Goal: Book appointment/travel/reservation

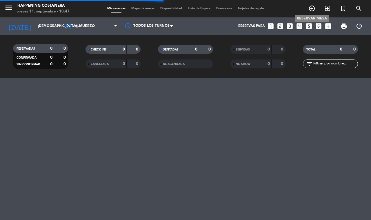
click at [311, 7] on icon "add_circle_outline" at bounding box center [311, 8] width 7 height 7
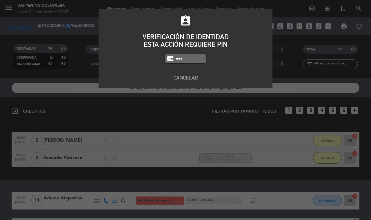
type input "9660"
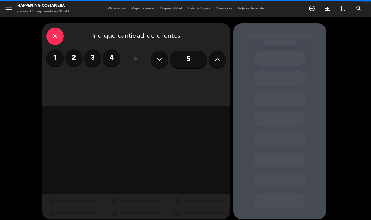
drag, startPoint x: 116, startPoint y: 59, endPoint x: 111, endPoint y: 70, distance: 12.6
click at [116, 59] on label "4" at bounding box center [111, 57] width 17 height 17
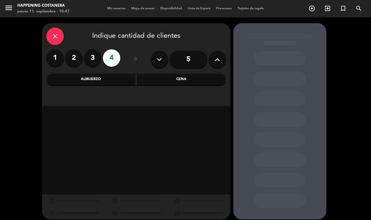
drag, startPoint x: 101, startPoint y: 79, endPoint x: 106, endPoint y: 109, distance: 30.1
click at [101, 80] on div "Almuerzo" at bounding box center [90, 80] width 89 height 12
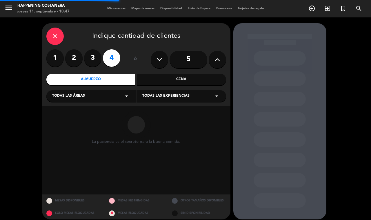
drag, startPoint x: 98, startPoint y: 99, endPoint x: 95, endPoint y: 100, distance: 3.9
click at [98, 99] on div "Todas las áreas arrow_drop_down" at bounding box center [90, 96] width 89 height 12
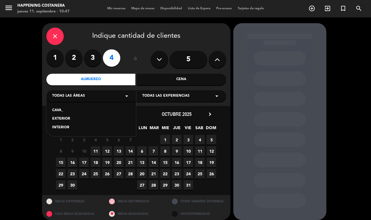
click at [67, 128] on div "INTERIOR" at bounding box center [91, 128] width 78 height 6
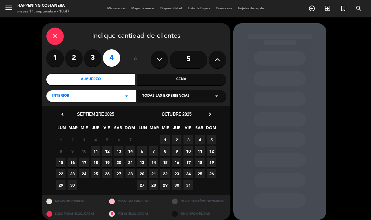
click at [130, 151] on span "14" at bounding box center [130, 151] width 10 height 10
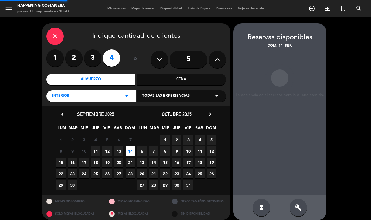
scroll to position [5, 0]
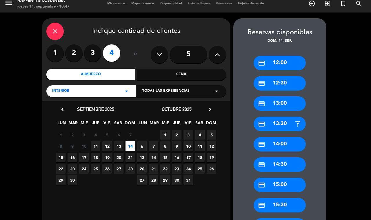
click at [279, 122] on div "credit_card 13:30" at bounding box center [279, 123] width 52 height 14
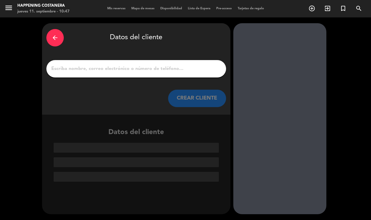
scroll to position [0, 0]
click at [53, 39] on icon "arrow_back" at bounding box center [55, 37] width 7 height 7
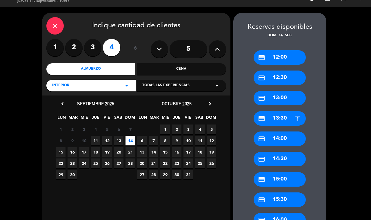
scroll to position [6, 0]
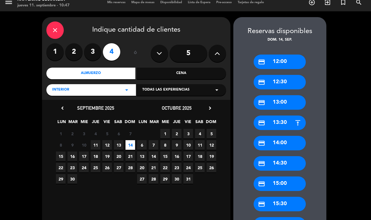
click at [284, 121] on div "credit_card 13:30" at bounding box center [279, 122] width 52 height 14
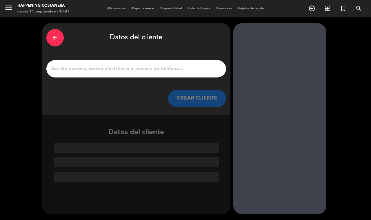
scroll to position [0, 0]
click at [54, 37] on icon "arrow_back" at bounding box center [55, 37] width 7 height 7
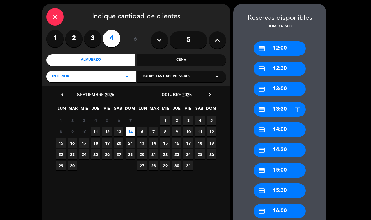
scroll to position [36, 0]
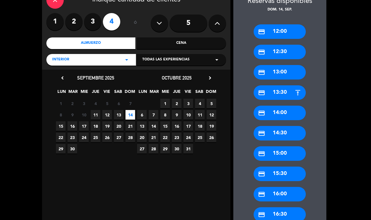
click at [277, 91] on div "credit_card 13:30" at bounding box center [279, 92] width 52 height 14
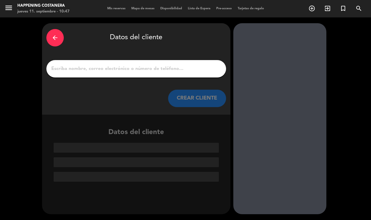
click at [89, 69] on input "1" at bounding box center [136, 69] width 171 height 8
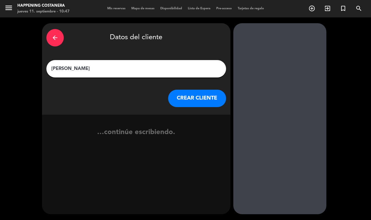
type input "[PERSON_NAME]"
click at [186, 99] on button "CREAR CLIENTE" at bounding box center [197, 97] width 58 height 17
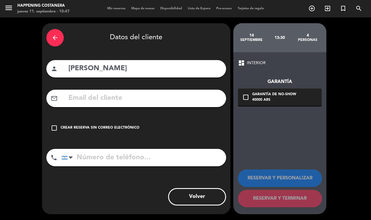
click at [137, 151] on input "tel" at bounding box center [143, 157] width 164 height 17
type input "1144918852"
drag, startPoint x: 248, startPoint y: 93, endPoint x: 222, endPoint y: 111, distance: 31.7
click at [248, 94] on icon "check_box_outline_blank" at bounding box center [245, 97] width 7 height 7
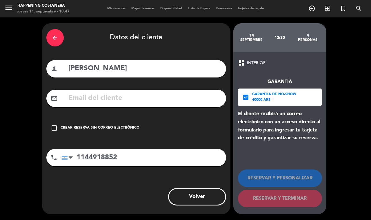
drag, startPoint x: 52, startPoint y: 128, endPoint x: 170, endPoint y: 167, distance: 125.0
click at [52, 128] on icon "check_box_outline_blank" at bounding box center [54, 127] width 7 height 7
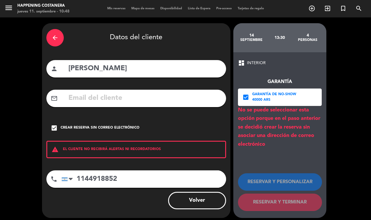
click at [245, 99] on icon "check_box" at bounding box center [245, 97] width 7 height 7
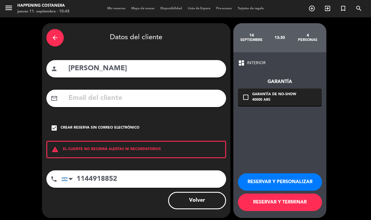
click at [280, 182] on button "RESERVAR Y PERSONALIZAR" at bounding box center [280, 181] width 84 height 17
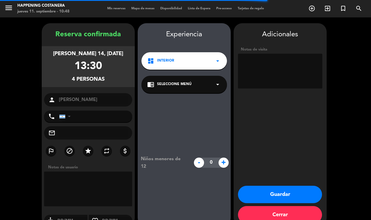
type input "[PHONE_NUMBER]"
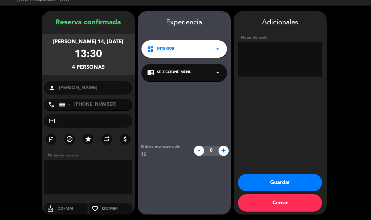
click at [290, 67] on textarea at bounding box center [280, 59] width 84 height 35
type textarea "ventanaabajio"
click at [296, 187] on button "Guardar" at bounding box center [280, 181] width 84 height 17
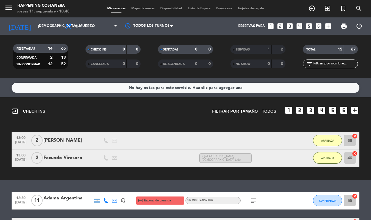
drag, startPoint x: 132, startPoint y: 6, endPoint x: 150, endPoint y: 16, distance: 20.3
click at [133, 8] on div "Mis reservas Mapa de mesas Disponibilidad Lista de Espera Pre-acceso Tarjetas d…" at bounding box center [185, 8] width 162 height 5
click at [144, 9] on span "Mapa de mesas" at bounding box center [142, 8] width 29 height 3
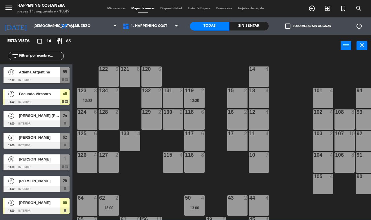
click at [287, 27] on span "check_box_outline_blank" at bounding box center [287, 25] width 5 height 5
click at [308, 26] on input "check_box_outline_blank Solo mesas sin asignar" at bounding box center [308, 26] width 0 height 0
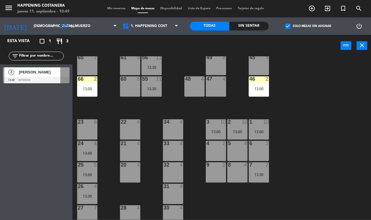
scroll to position [171, 0]
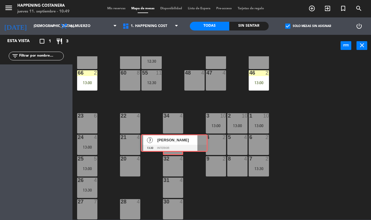
drag, startPoint x: 41, startPoint y: 71, endPoint x: 179, endPoint y: 138, distance: 153.2
click at [179, 138] on div "Esta vista crop_square 1 restaurant 3 filter_list 3 [PERSON_NAME] 13:30 INTERIO…" at bounding box center [185, 127] width 371 height 184
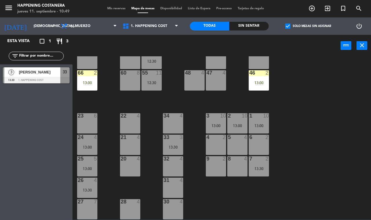
click at [287, 25] on span "check_box" at bounding box center [287, 25] width 5 height 5
click at [308, 26] on input "check_box Solo mesas sin asignar" at bounding box center [308, 26] width 0 height 0
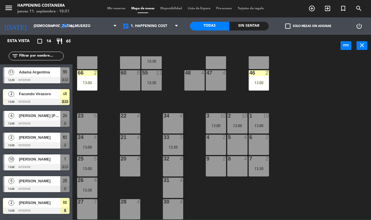
click at [287, 25] on span "check_box_outline_blank" at bounding box center [287, 25] width 5 height 5
click at [308, 26] on input "check_box_outline_blank Solo mesas sin asignar" at bounding box center [308, 26] width 0 height 0
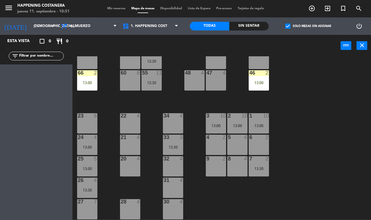
click at [287, 25] on span "check_box" at bounding box center [287, 25] width 5 height 5
click at [308, 26] on input "check_box Solo mesas sin asignar" at bounding box center [308, 26] width 0 height 0
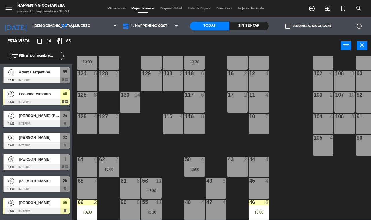
scroll to position [0, 0]
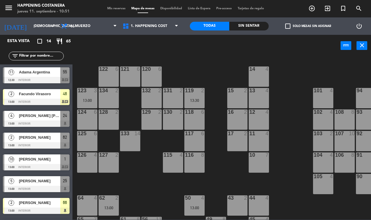
click at [306, 215] on div "69 2 122 6 121 6 120 6 14 4 CAVA 11 13:30 101 4 94 2 70 2 123 3 13:00 131 2 134…" at bounding box center [223, 137] width 295 height 163
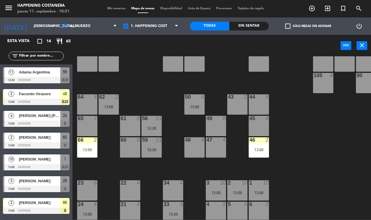
scroll to position [98, 0]
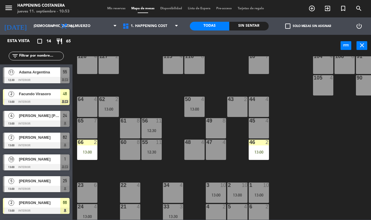
click at [285, 25] on span "check_box_outline_blank" at bounding box center [287, 25] width 5 height 5
click at [308, 26] on input "check_box_outline_blank Solo mesas sin asignar" at bounding box center [308, 26] width 0 height 0
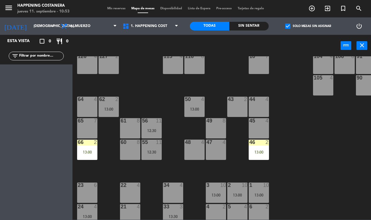
click at [285, 25] on span "check_box" at bounding box center [287, 25] width 5 height 5
click at [308, 26] on input "check_box Solo mesas sin asignar" at bounding box center [308, 26] width 0 height 0
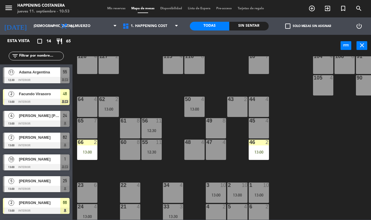
click at [285, 26] on span "check_box_outline_blank" at bounding box center [287, 25] width 5 height 5
click at [308, 26] on input "check_box_outline_blank Solo mesas sin asignar" at bounding box center [308, 26] width 0 height 0
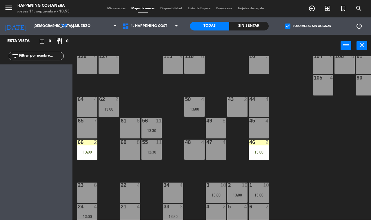
click at [285, 26] on span "check_box" at bounding box center [287, 25] width 5 height 5
click at [308, 26] on input "check_box Solo mesas sin asignar" at bounding box center [308, 26] width 0 height 0
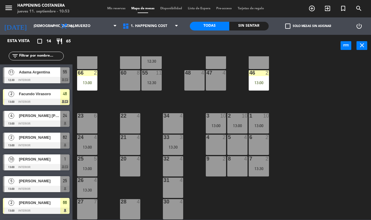
scroll to position [171, 0]
click at [226, 134] on div "2" at bounding box center [226, 136] width 10 height 5
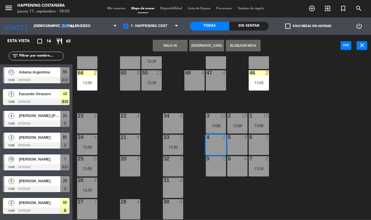
click at [310, 138] on div "69 2 122 6 121 6 120 6 14 4 CAVA 11 13:30 101 4 94 2 70 2 123 3 13:00 131 2 134…" at bounding box center [223, 137] width 295 height 163
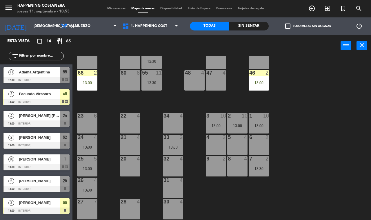
click at [256, 117] on div "1 10 13:00" at bounding box center [258, 123] width 20 height 20
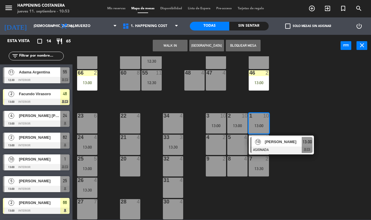
click at [342, 135] on div "69 2 122 6 121 6 120 6 14 4 CAVA 11 13:30 101 4 94 2 70 2 123 3 13:00 131 2 134…" at bounding box center [223, 137] width 295 height 163
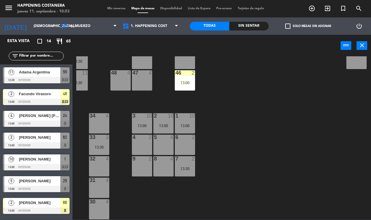
click at [305, 141] on div "69 2 122 6 121 6 120 6 14 4 CAVA 11 13:30 101 4 94 2 70 2 123 3 13:00 131 2 134…" at bounding box center [223, 137] width 295 height 163
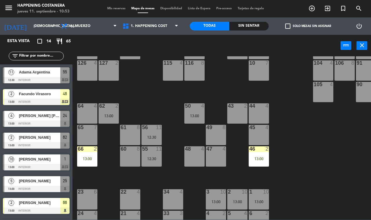
scroll to position [94, 0]
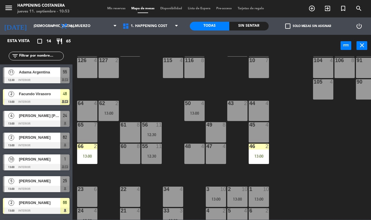
click at [295, 170] on div "69 2 122 6 121 6 120 6 14 4 CAVA 11 13:30 101 4 94 2 70 2 123 3 13:00 131 2 134…" at bounding box center [223, 137] width 295 height 163
click at [264, 157] on div "13:00" at bounding box center [258, 156] width 20 height 4
click at [320, 144] on div "69 2 122 6 121 6 120 6 14 4 CAVA 11 13:30 101 4 94 2 70 2 123 3 13:00 131 2 134…" at bounding box center [223, 137] width 295 height 163
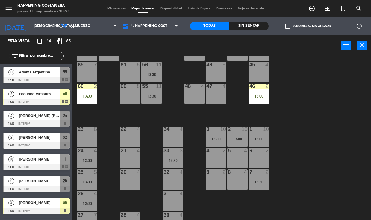
click at [261, 150] on div at bounding box center [259, 150] width 10 height 5
click at [327, 143] on div "69 2 122 6 121 6 120 6 14 4 CAVA 11 13:30 101 4 94 2 70 2 123 3 13:00 131 2 134…" at bounding box center [223, 137] width 295 height 163
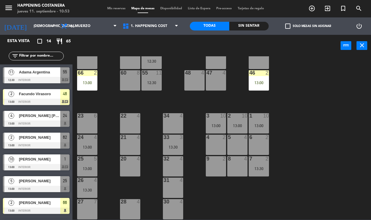
click at [311, 137] on div "69 2 122 6 121 6 120 6 14 4 CAVA 11 13:30 101 4 94 2 70 2 123 3 13:00 131 2 134…" at bounding box center [223, 137] width 295 height 163
click at [257, 166] on div "13:30" at bounding box center [258, 168] width 20 height 4
click at [331, 156] on div "69 2 122 6 121 6 120 6 14 4 CAVA 11 13:30 101 4 94 2 70 2 123 3 13:00 131 2 134…" at bounding box center [223, 137] width 295 height 163
